Goal: Task Accomplishment & Management: Manage account settings

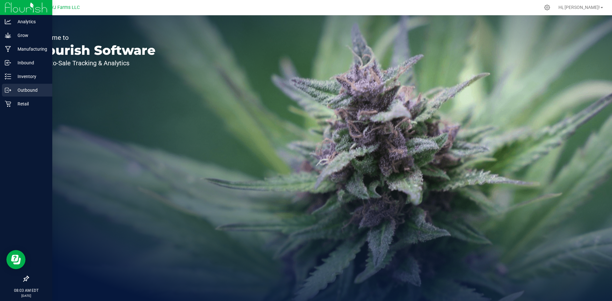
click at [12, 87] on p "Outbound" at bounding box center [30, 90] width 38 height 8
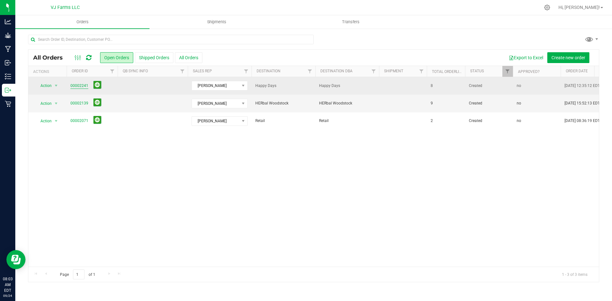
click at [81, 85] on link "00002241" at bounding box center [79, 86] width 18 height 6
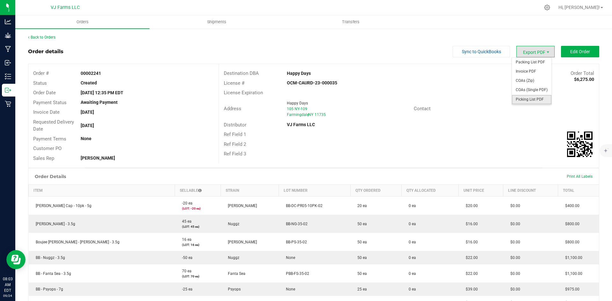
click at [534, 97] on span "Picking List PDF" at bounding box center [532, 99] width 40 height 9
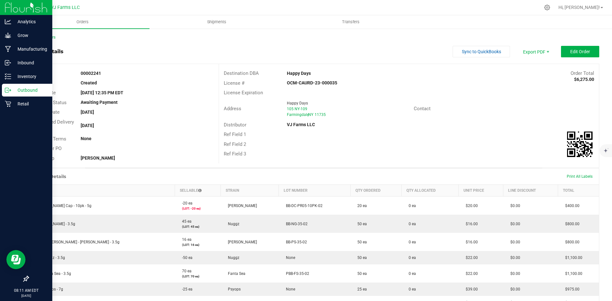
click at [32, 86] on div "Outbound" at bounding box center [27, 90] width 50 height 13
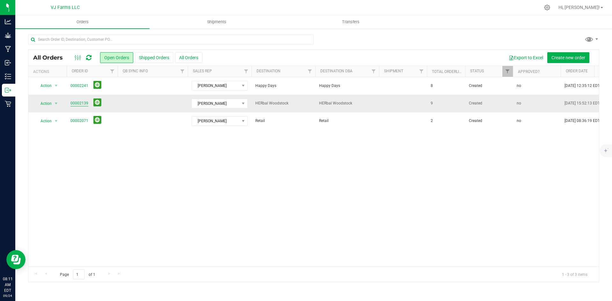
click at [80, 102] on link "00002139" at bounding box center [79, 103] width 18 height 6
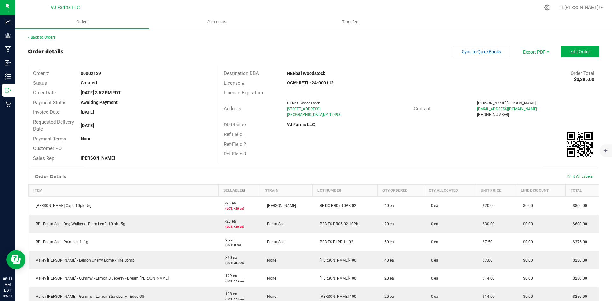
scroll to position [7, 0]
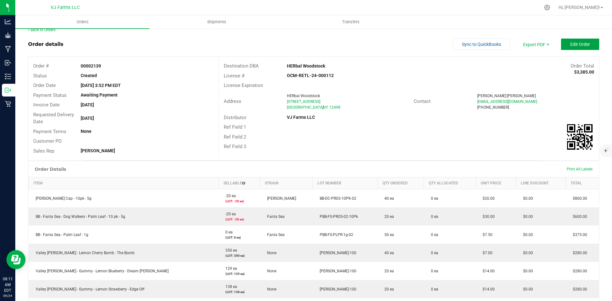
click at [592, 46] on button "Edit Order" at bounding box center [580, 44] width 38 height 11
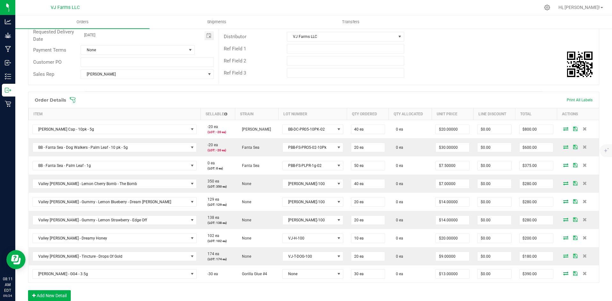
scroll to position [95, 0]
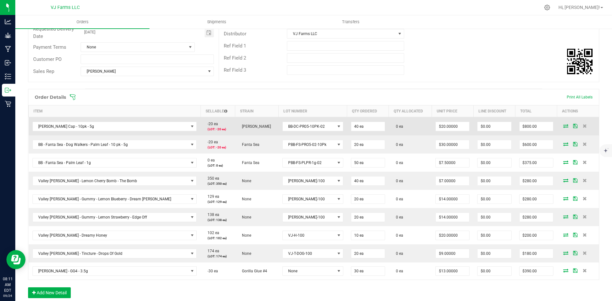
click at [563, 126] on icon at bounding box center [565, 126] width 5 height 4
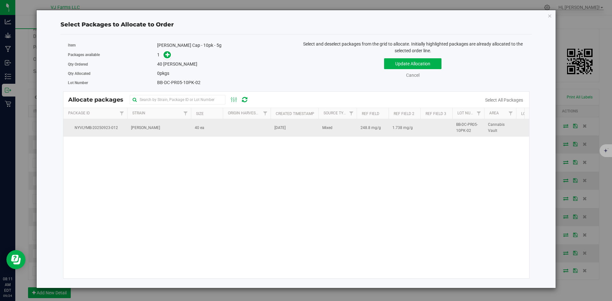
click at [172, 127] on td "[PERSON_NAME]" at bounding box center [159, 127] width 64 height 17
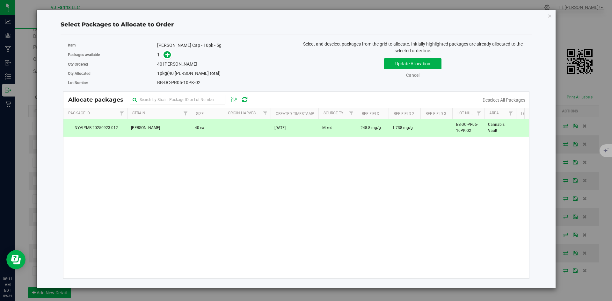
click at [430, 58] on div "Update Allocation Cancel Deselect All Packages" at bounding box center [413, 66] width 224 height 23
click at [430, 64] on button "Update Allocation" at bounding box center [412, 63] width 57 height 11
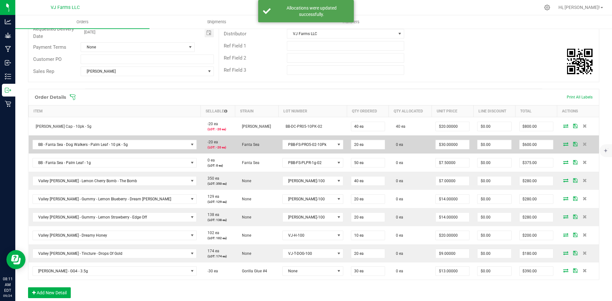
click at [563, 145] on icon at bounding box center [565, 144] width 5 height 4
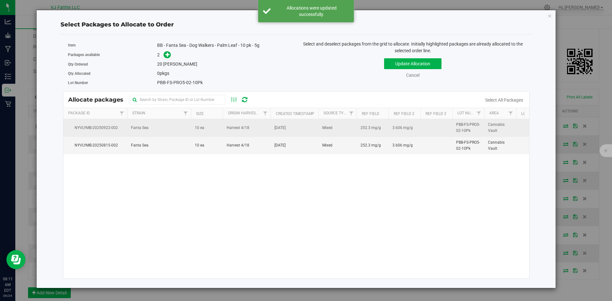
click at [212, 137] on td "10 ea" at bounding box center [207, 128] width 32 height 18
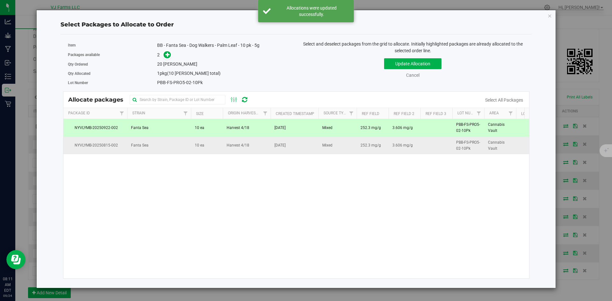
click at [211, 153] on td "10 ea" at bounding box center [207, 145] width 32 height 17
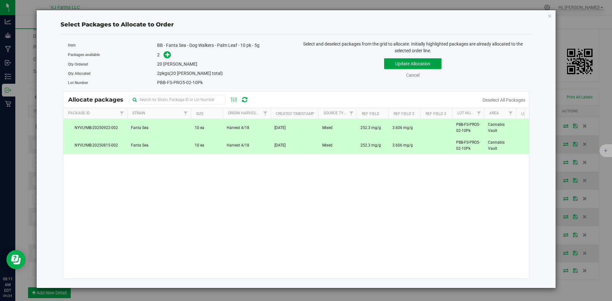
click at [416, 65] on button "Update Allocation" at bounding box center [412, 63] width 57 height 11
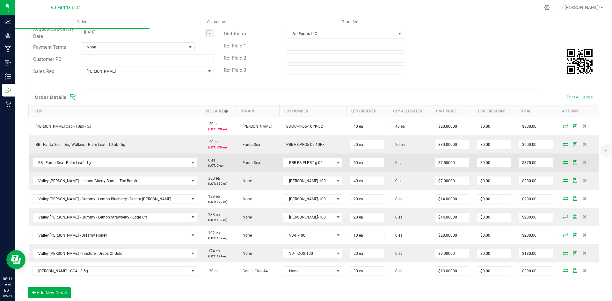
click at [563, 162] on icon at bounding box center [565, 162] width 5 height 4
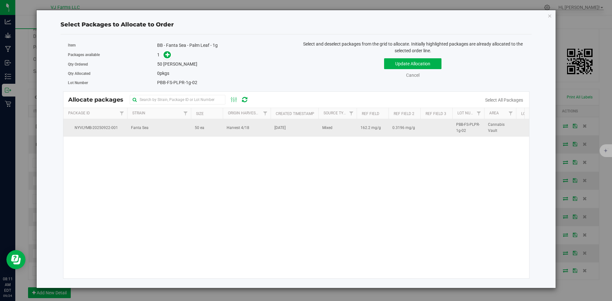
click at [170, 123] on td "Fanta Sea" at bounding box center [159, 127] width 64 height 17
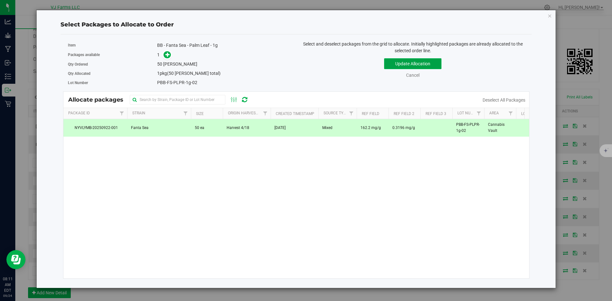
click at [408, 64] on button "Update Allocation" at bounding box center [412, 63] width 57 height 11
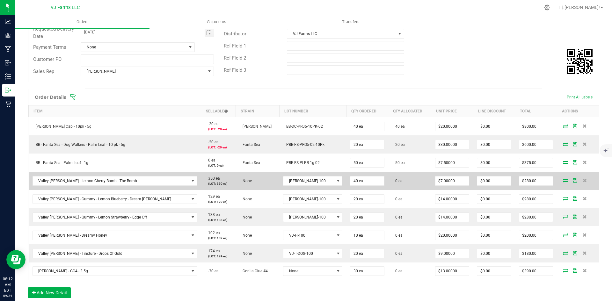
click at [563, 181] on icon at bounding box center [565, 180] width 5 height 4
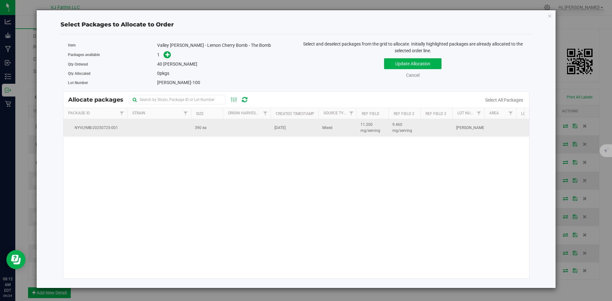
click at [158, 122] on td at bounding box center [159, 127] width 64 height 17
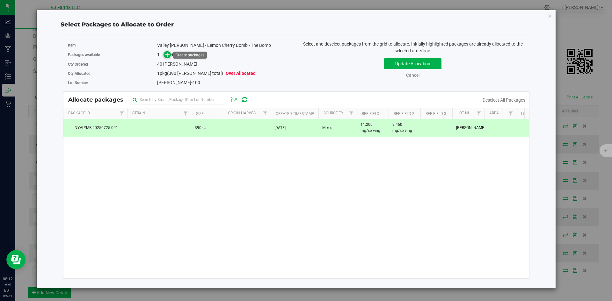
click at [169, 55] on icon at bounding box center [167, 54] width 4 height 4
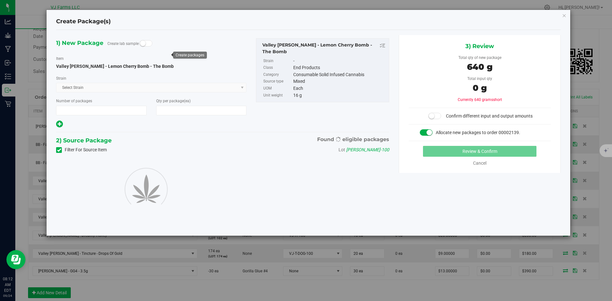
type input "1"
type input "40"
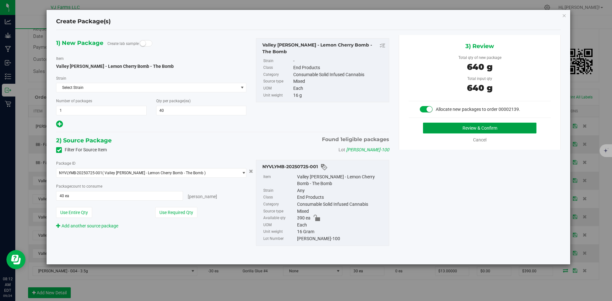
click at [457, 127] on button "Review & Confirm" at bounding box center [479, 128] width 113 height 11
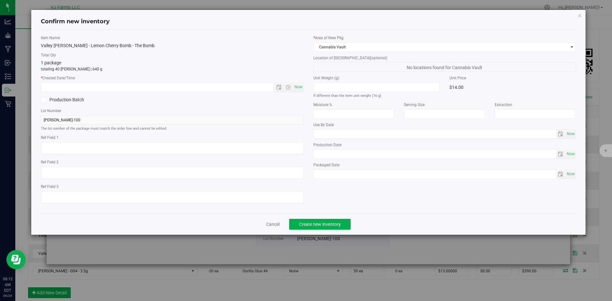
type textarea "11.200 mg/serving"
type textarea "9.460 mg/serving"
click at [301, 85] on span "Now" at bounding box center [298, 87] width 11 height 9
type input "[DATE] 8:12 AM"
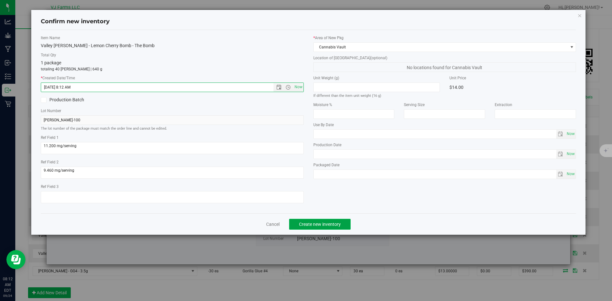
click at [307, 223] on span "Create new inventory" at bounding box center [320, 224] width 42 height 5
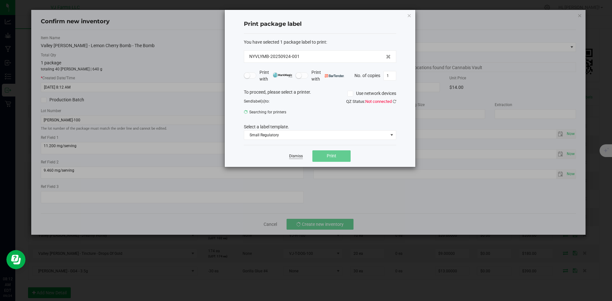
click at [296, 159] on link "Dismiss" at bounding box center [296, 156] width 14 height 5
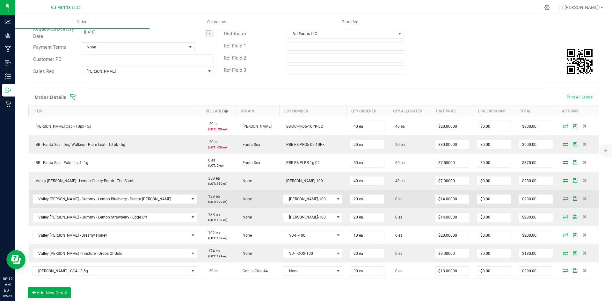
click at [561, 200] on span at bounding box center [566, 199] width 10 height 4
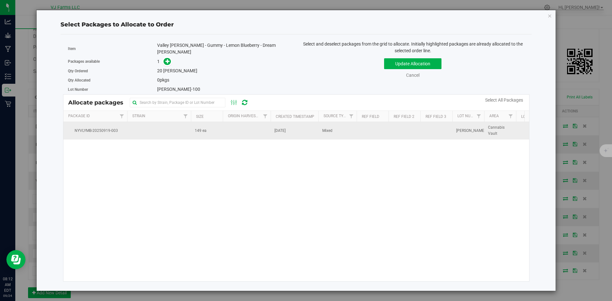
click at [225, 134] on td at bounding box center [247, 130] width 48 height 17
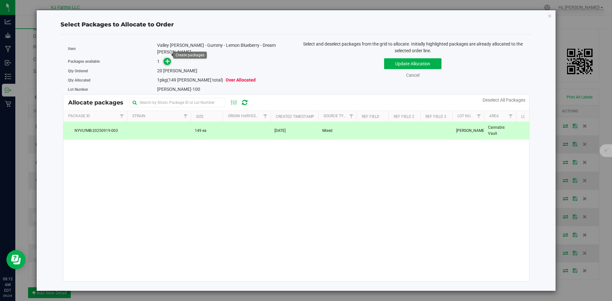
click at [166, 59] on icon at bounding box center [167, 61] width 4 height 4
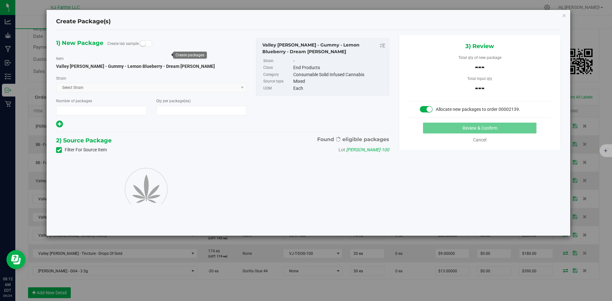
type input "1"
type input "20"
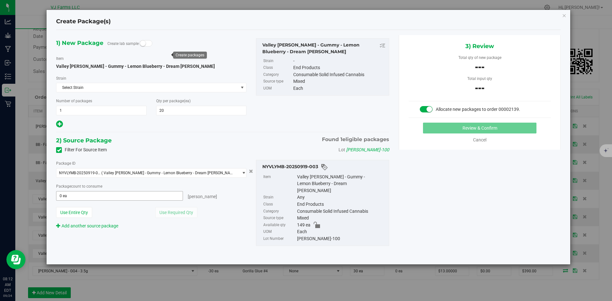
click at [150, 194] on span "0 ea 0" at bounding box center [119, 196] width 127 height 10
type input "20"
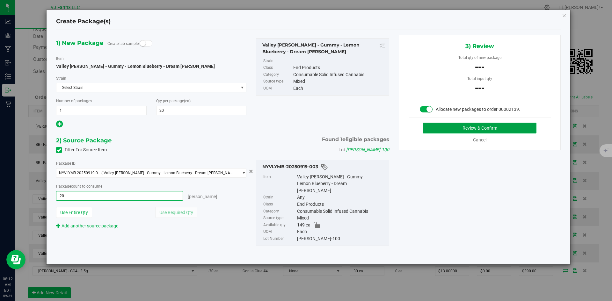
click at [504, 133] on button "Review & Confirm" at bounding box center [479, 128] width 113 height 11
type input "20 ea"
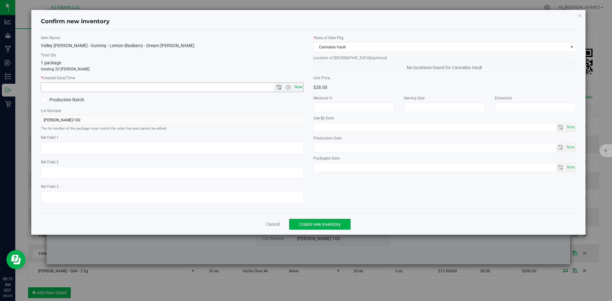
click at [295, 88] on span "Now" at bounding box center [298, 87] width 11 height 9
type input "[DATE] 8:12 AM"
click at [319, 219] on button "Create new inventory" at bounding box center [320, 224] width 62 height 11
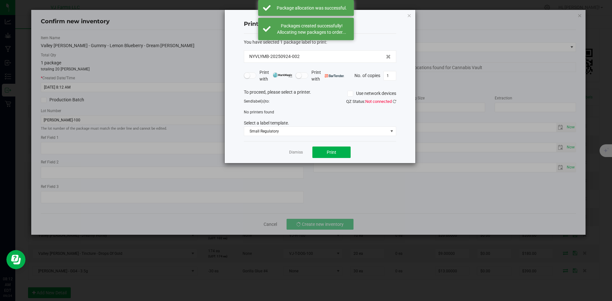
click at [294, 149] on app-cancel-button "Dismiss" at bounding box center [296, 152] width 14 height 7
click at [295, 154] on link "Dismiss" at bounding box center [296, 152] width 14 height 5
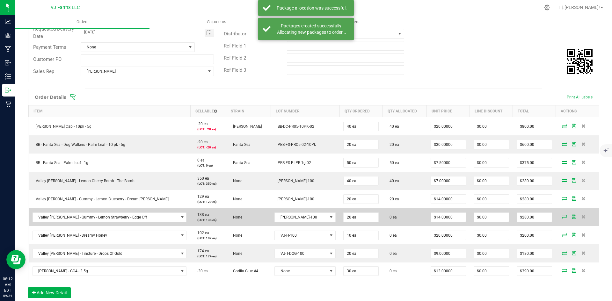
click at [562, 216] on icon at bounding box center [564, 217] width 5 height 4
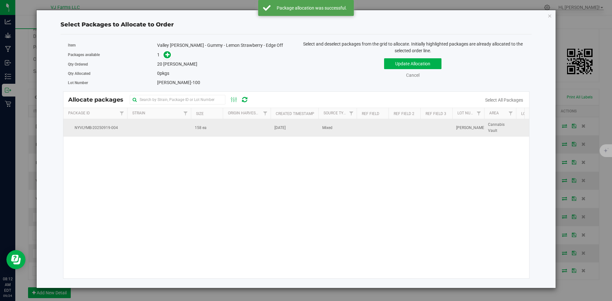
click at [250, 130] on td at bounding box center [247, 127] width 48 height 17
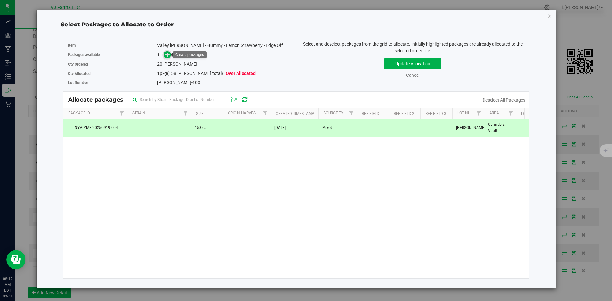
click at [166, 56] on icon at bounding box center [167, 54] width 4 height 4
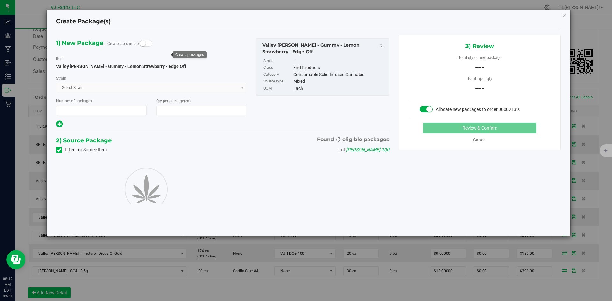
type input "1"
type input "20"
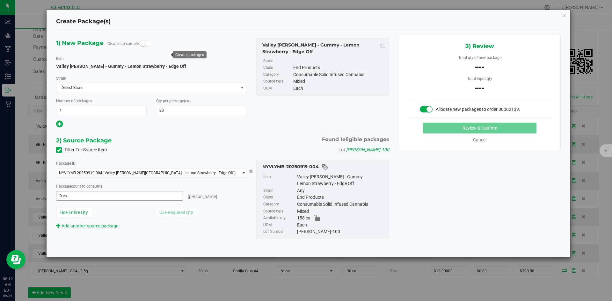
click at [115, 195] on span "0 ea 0" at bounding box center [119, 196] width 127 height 10
type input "20"
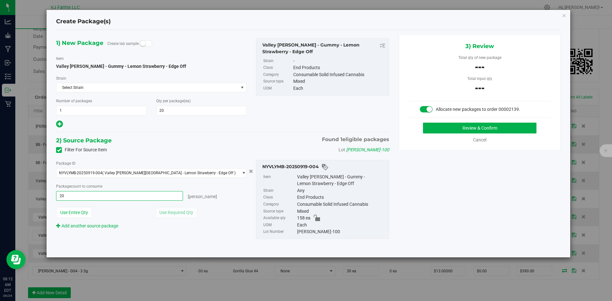
type input "20 ea"
click at [436, 203] on div "1) New Package Create lab sample Item Valley [PERSON_NAME] - Gummy - Lemon Stra…" at bounding box center [308, 143] width 514 height 217
click at [468, 126] on button "Review & Confirm" at bounding box center [479, 128] width 113 height 11
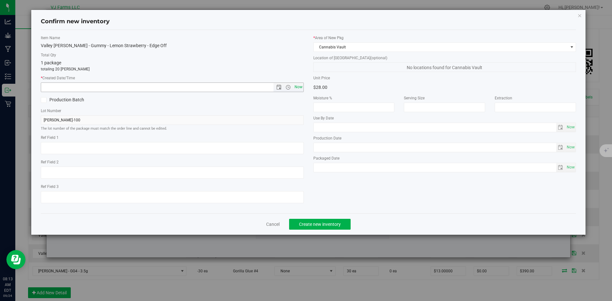
click at [295, 88] on span "Now" at bounding box center [298, 87] width 11 height 9
type input "[DATE] 8:13 AM"
click at [321, 221] on button "Create new inventory" at bounding box center [320, 224] width 62 height 11
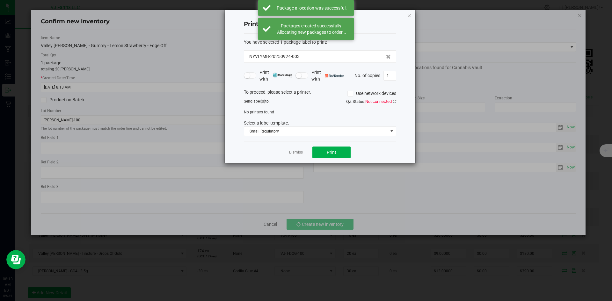
click at [297, 148] on div "Dismiss Print" at bounding box center [320, 152] width 152 height 22
click at [294, 154] on link "Dismiss" at bounding box center [296, 152] width 14 height 5
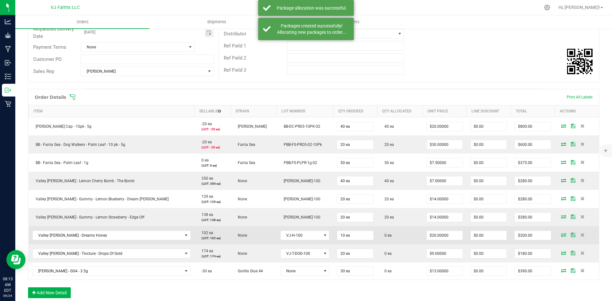
click at [561, 235] on icon at bounding box center [563, 235] width 5 height 4
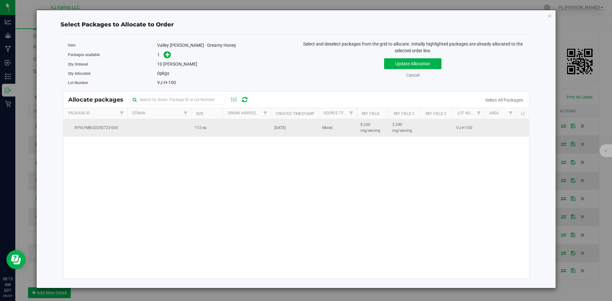
click at [233, 127] on td at bounding box center [247, 127] width 48 height 17
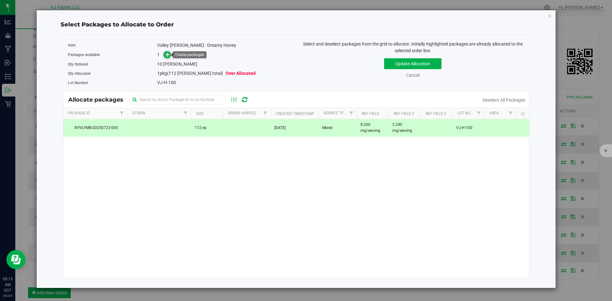
click at [165, 55] on icon at bounding box center [167, 54] width 4 height 4
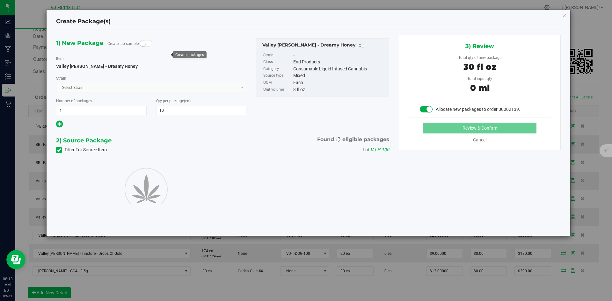
type input "10"
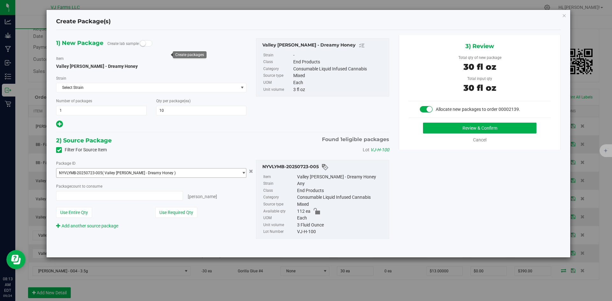
type input "10 ea"
click at [484, 129] on button "Review & Confirm" at bounding box center [479, 128] width 113 height 11
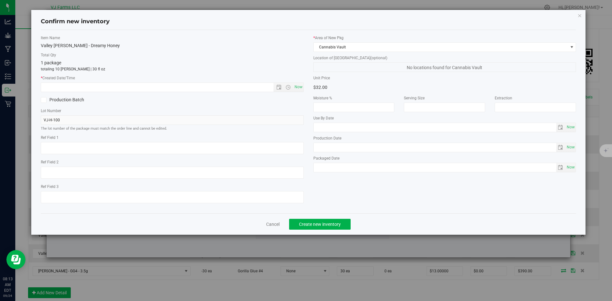
type textarea "8.260 mg/serving"
type textarea "2.240 mg/serving"
click at [301, 87] on span "Now" at bounding box center [298, 87] width 11 height 9
type input "[DATE] 8:13 AM"
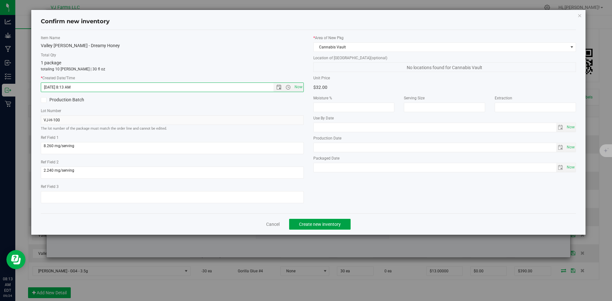
click at [321, 228] on button "Create new inventory" at bounding box center [320, 224] width 62 height 11
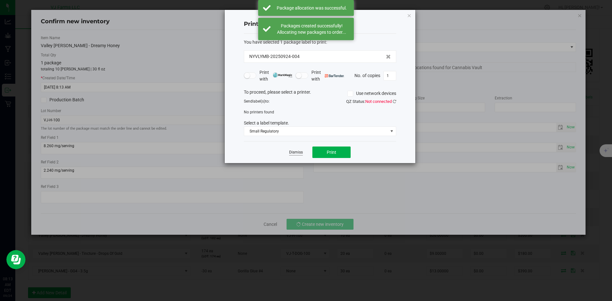
click at [300, 154] on link "Dismiss" at bounding box center [296, 152] width 14 height 5
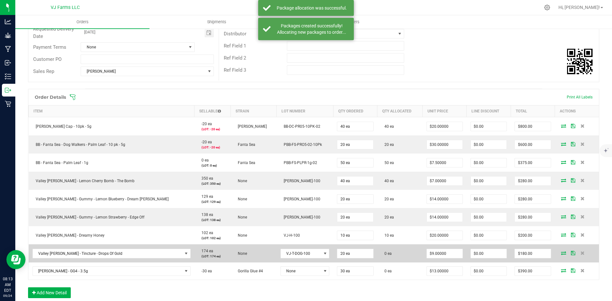
click at [561, 252] on icon at bounding box center [563, 253] width 5 height 4
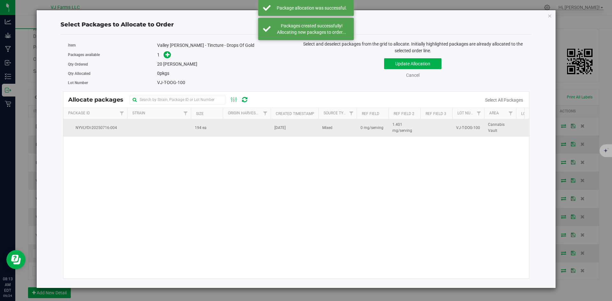
click at [217, 131] on td "194 ea" at bounding box center [207, 127] width 32 height 17
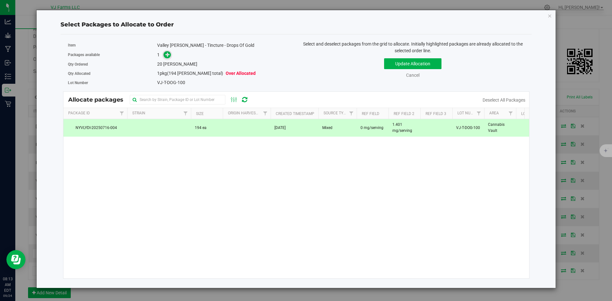
click at [167, 57] on span at bounding box center [167, 54] width 7 height 7
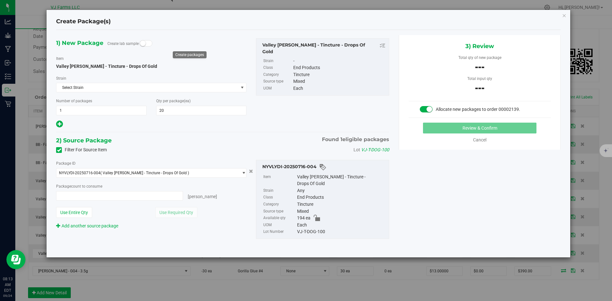
type input "0 ea"
click at [98, 193] on span "0 ea 0" at bounding box center [119, 196] width 127 height 10
type input "20"
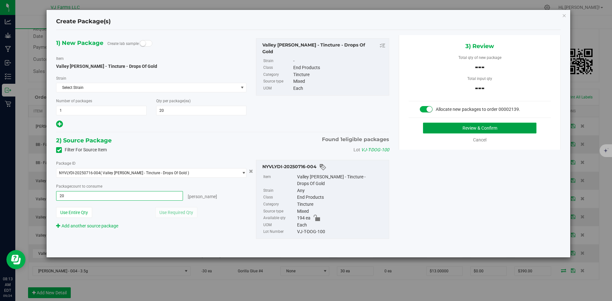
type input "20 ea"
click at [445, 130] on button "Review & Confirm" at bounding box center [479, 128] width 113 height 11
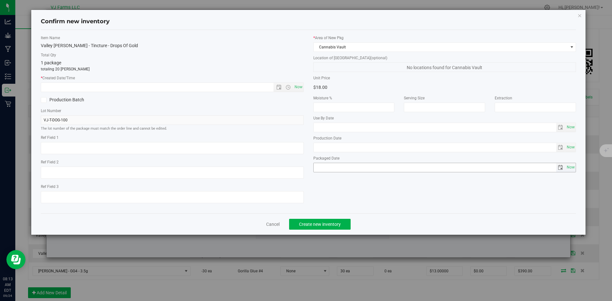
type textarea "0 mg/serving"
type textarea "1.401 mg/serving"
click at [298, 88] on span "Now" at bounding box center [298, 87] width 11 height 9
type input "[DATE] 8:13 AM"
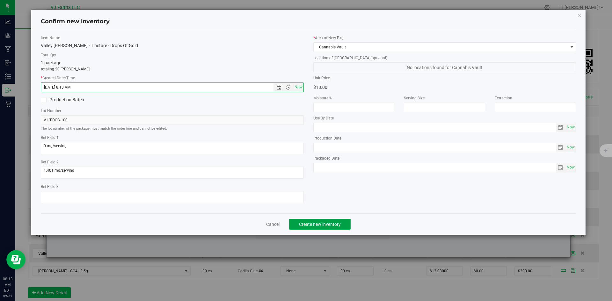
click at [330, 224] on span "Create new inventory" at bounding box center [320, 224] width 42 height 5
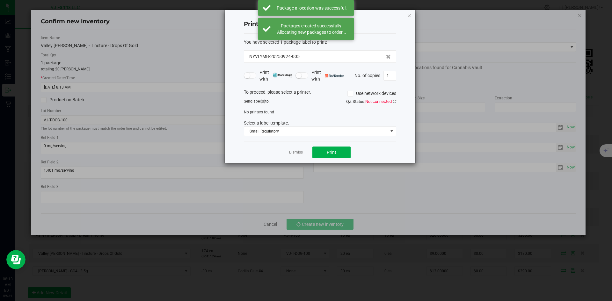
click at [298, 149] on app-cancel-button "Dismiss" at bounding box center [296, 152] width 14 height 7
click at [291, 152] on link "Dismiss" at bounding box center [296, 152] width 14 height 5
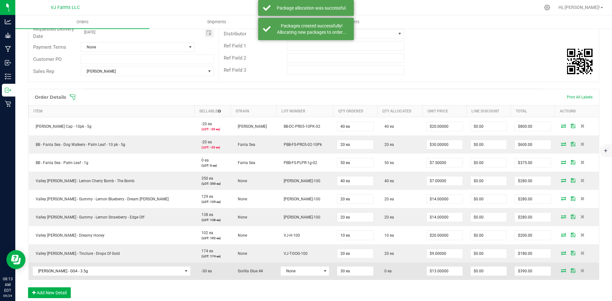
click at [561, 272] on icon at bounding box center [563, 271] width 5 height 4
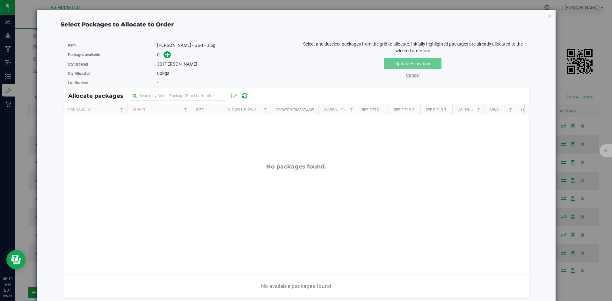
click at [410, 76] on link "Cancel" at bounding box center [412, 75] width 13 height 5
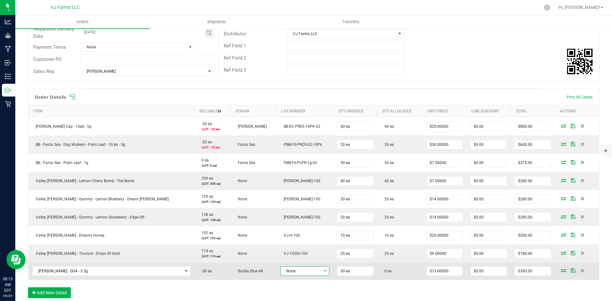
click at [281, 275] on span "None" at bounding box center [301, 271] width 40 height 9
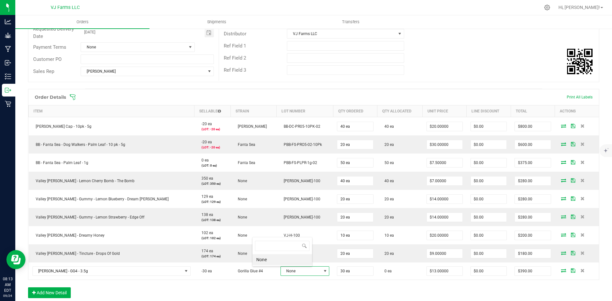
click at [262, 282] on div "Order Details Print All Labels Item Sellable Strain Lot Number Qty Ordered Qty …" at bounding box center [313, 197] width 571 height 216
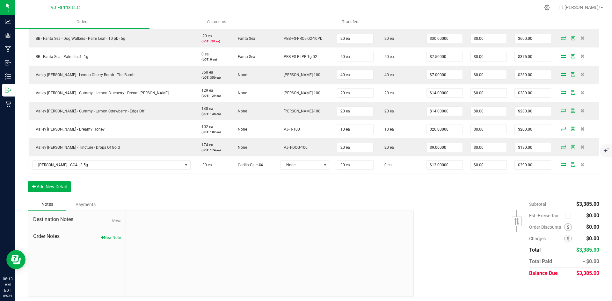
scroll to position [203, 0]
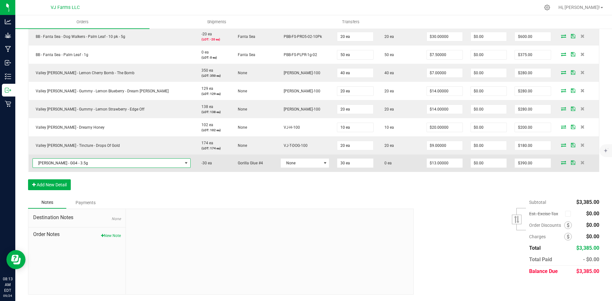
click at [135, 161] on span "[PERSON_NAME] - GG4 - 3.5g" at bounding box center [107, 163] width 149 height 9
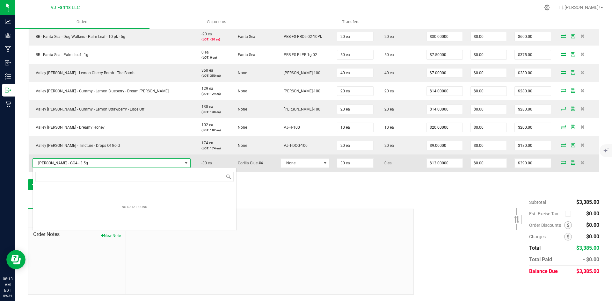
scroll to position [10, 123]
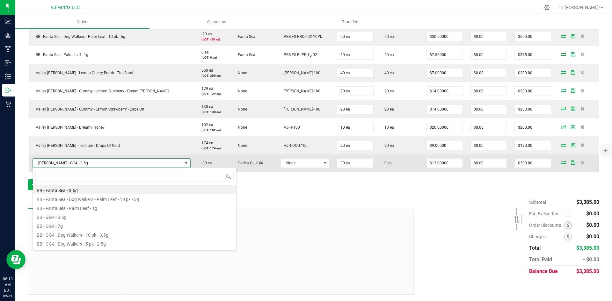
click at [135, 161] on span "[PERSON_NAME] - GG4 - 3.5g" at bounding box center [107, 163] width 149 height 9
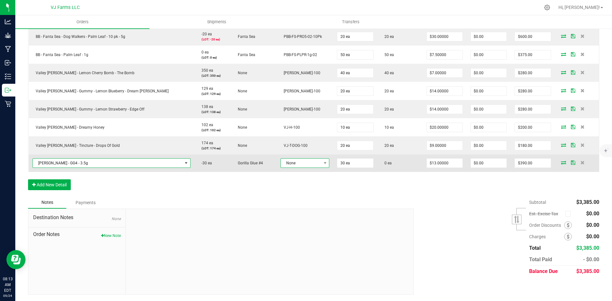
click at [281, 165] on span "None" at bounding box center [301, 163] width 40 height 9
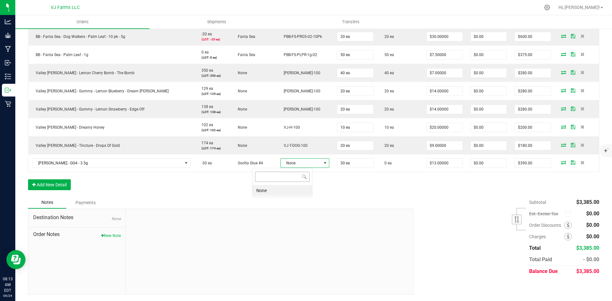
scroll to position [10, 53]
click at [266, 188] on li "None" at bounding box center [282, 190] width 60 height 11
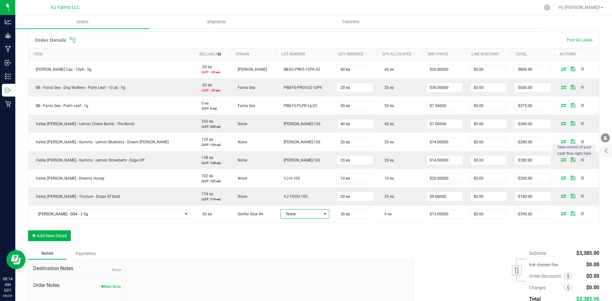
scroll to position [160, 0]
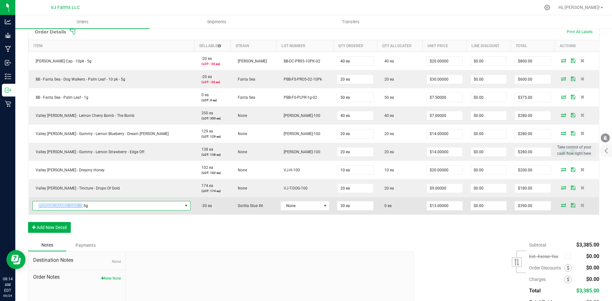
drag, startPoint x: 79, startPoint y: 209, endPoint x: 30, endPoint y: 208, distance: 48.8
click at [30, 208] on td "[PERSON_NAME] - GG4 - 3.5g" at bounding box center [112, 205] width 166 height 17
copy span "[PERSON_NAME] - GG4 - 3.5g"
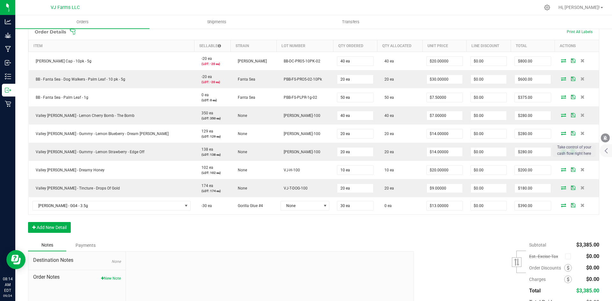
click at [137, 215] on div "Order Details Print All Labels Item Sellable Strain Lot Number Qty Ordered Qty …" at bounding box center [313, 132] width 571 height 216
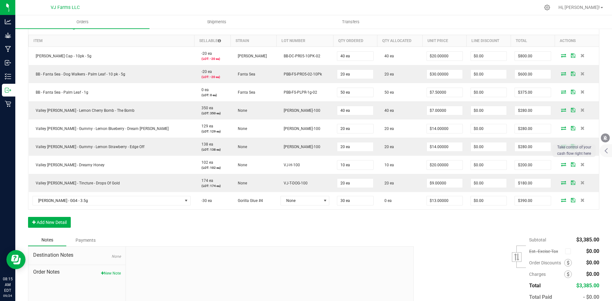
scroll to position [165, 0]
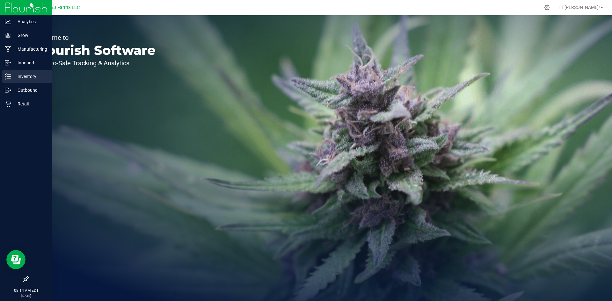
click at [23, 79] on p "Inventory" at bounding box center [30, 77] width 38 height 8
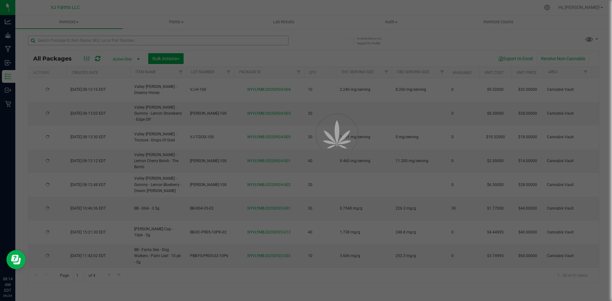
click at [61, 39] on div at bounding box center [306, 150] width 612 height 301
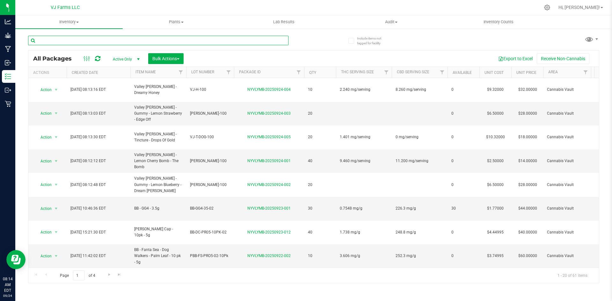
click at [56, 40] on input "text" at bounding box center [158, 41] width 260 height 10
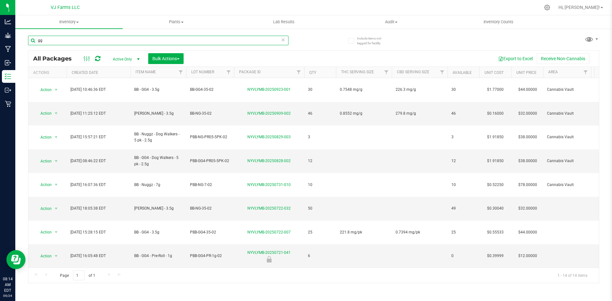
drag, startPoint x: 58, startPoint y: 41, endPoint x: 26, endPoint y: 41, distance: 31.6
click at [26, 41] on div "Include items not tagged for facility gg All Packages Active Only Active Only L…" at bounding box center [313, 125] width 597 height 194
paste input "Boujee Ben - GG4 - 3.5"
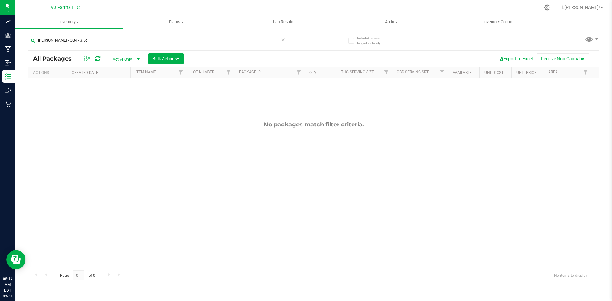
click at [38, 40] on input "[PERSON_NAME] - GG4 - 3.5g" at bounding box center [158, 41] width 260 height 10
type input "[PERSON_NAME] - GG4 - 3.5g"
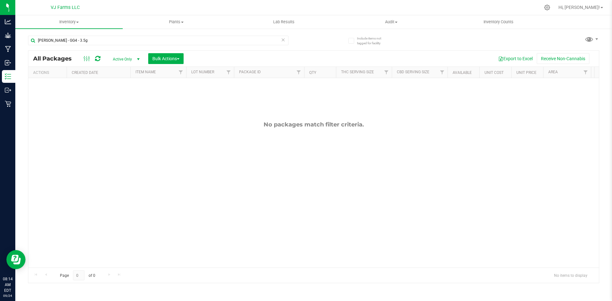
click at [123, 57] on span "Active Only" at bounding box center [124, 59] width 35 height 9
click at [126, 97] on li "All" at bounding box center [124, 98] width 34 height 10
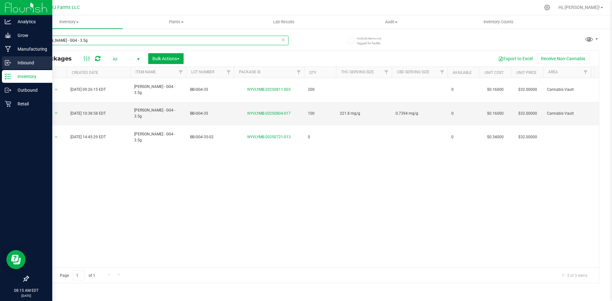
drag, startPoint x: 82, startPoint y: 43, endPoint x: 0, endPoint y: 57, distance: 83.0
click at [0, 57] on div "Analytics Grow Manufacturing Inbound Inventory Outbound Retail 08:15 AM EDT 09/…" at bounding box center [306, 150] width 612 height 301
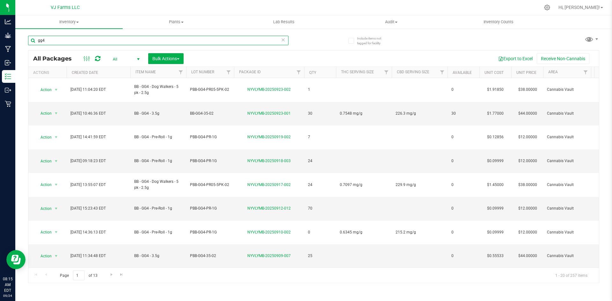
type input "gg4"
